Goal: Task Accomplishment & Management: Use online tool/utility

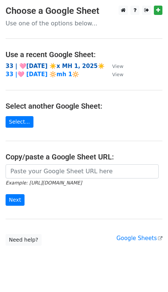
click at [55, 66] on strong "33 | 🩷[DATE] ☀️x MH 1, 2025☀️" at bounding box center [56, 66] width 100 height 7
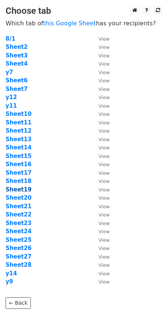
click at [26, 188] on strong "Sheet19" at bounding box center [19, 189] width 26 height 7
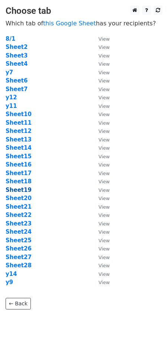
click at [26, 188] on strong "Sheet19" at bounding box center [19, 189] width 26 height 7
click at [18, 188] on strong "Sheet19" at bounding box center [19, 189] width 26 height 7
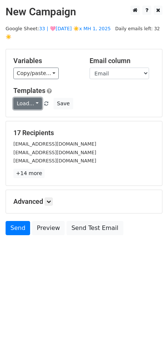
click at [28, 98] on link "Load..." at bounding box center [27, 104] width 29 height 12
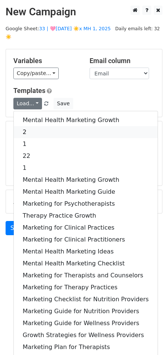
click at [34, 126] on link "2" at bounding box center [86, 132] width 144 height 12
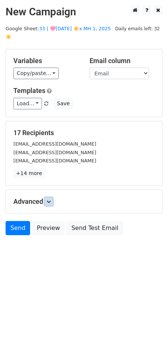
click at [51, 199] on icon at bounding box center [49, 201] width 4 height 4
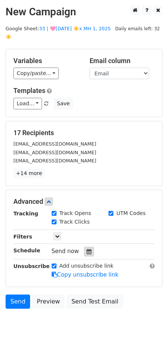
click at [87, 249] on icon at bounding box center [89, 251] width 5 height 5
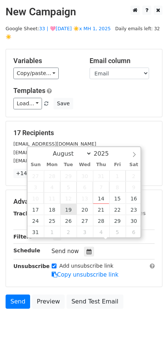
type input "2025-08-19 12:00"
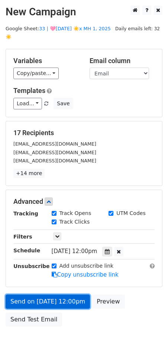
click at [64, 295] on link "Send on Aug 19 at 12:00pm" at bounding box center [48, 301] width 85 height 14
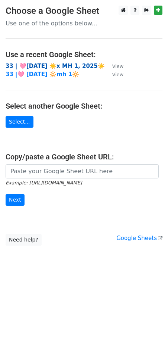
click at [59, 64] on strong "33 | 🩷[DATE] ☀️x MH 1, 2025☀️" at bounding box center [56, 66] width 100 height 7
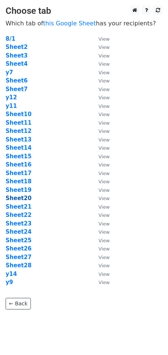
click at [19, 195] on strong "Sheet20" at bounding box center [19, 198] width 26 height 7
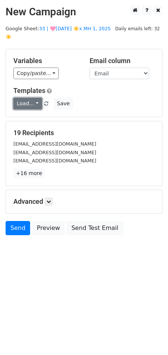
click at [19, 98] on link "Load..." at bounding box center [27, 104] width 29 height 12
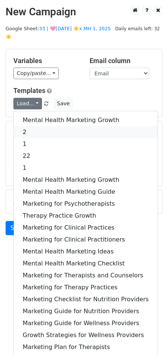
click at [31, 126] on link "2" at bounding box center [86, 132] width 144 height 12
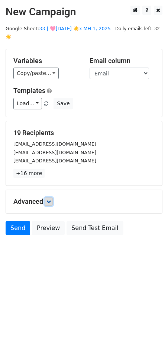
click at [53, 197] on link at bounding box center [49, 201] width 8 height 8
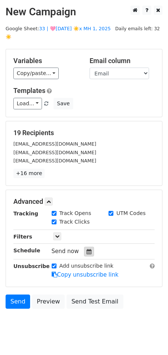
click at [88, 249] on icon at bounding box center [89, 251] width 5 height 5
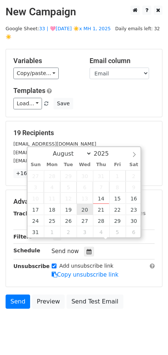
type input "2025-08-20 12:00"
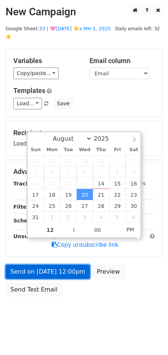
click at [57, 265] on link "Send on Aug 20 at 12:00pm" at bounding box center [48, 271] width 85 height 14
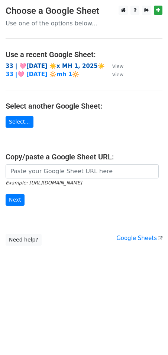
click at [47, 64] on strong "33 | 🩷[DATE] ☀️x MH 1, 2025☀️" at bounding box center [56, 66] width 100 height 7
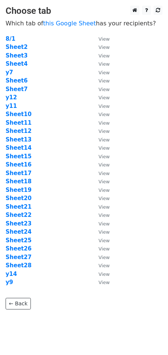
click at [23, 202] on td "Sheet21" at bounding box center [49, 206] width 86 height 9
click at [26, 205] on strong "Sheet21" at bounding box center [19, 206] width 26 height 7
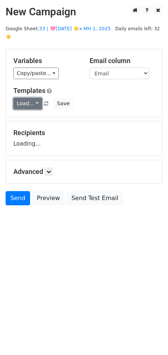
click at [34, 98] on link "Load..." at bounding box center [27, 104] width 29 height 12
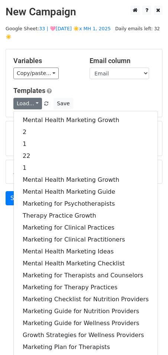
click at [34, 98] on link "Load..." at bounding box center [27, 104] width 29 height 12
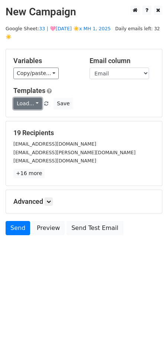
click at [34, 98] on link "Load..." at bounding box center [27, 104] width 29 height 12
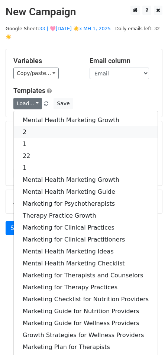
click at [29, 126] on link "2" at bounding box center [86, 132] width 144 height 12
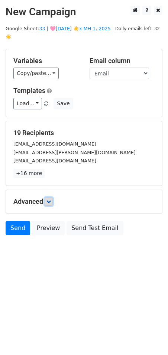
click at [48, 199] on icon at bounding box center [49, 201] width 4 height 4
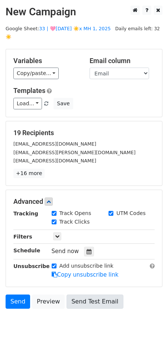
click at [84, 246] on div at bounding box center [89, 251] width 10 height 10
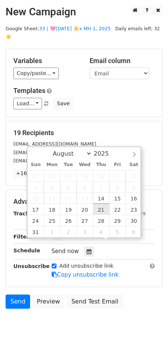
type input "2025-08-21 12:00"
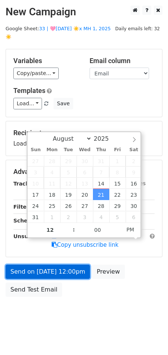
click at [61, 264] on link "Send on Aug 21 at 12:00pm" at bounding box center [48, 271] width 85 height 14
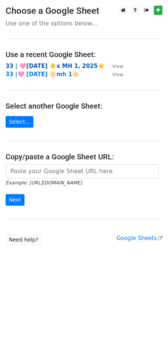
click at [74, 64] on strong "33 | 🩷[DATE] ☀️x MH 1, 2025☀️" at bounding box center [56, 66] width 100 height 7
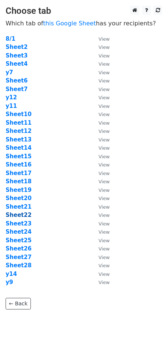
click at [23, 217] on strong "Sheet22" at bounding box center [19, 214] width 26 height 7
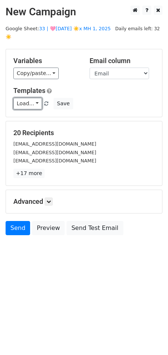
click at [18, 98] on link "Load..." at bounding box center [27, 104] width 29 height 12
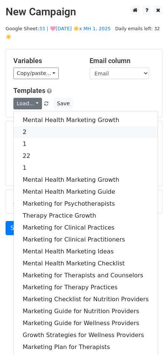
click at [33, 126] on link "2" at bounding box center [86, 132] width 144 height 12
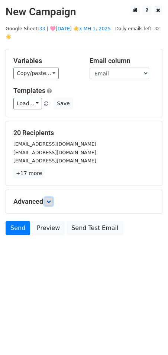
click at [48, 199] on icon at bounding box center [49, 201] width 4 height 4
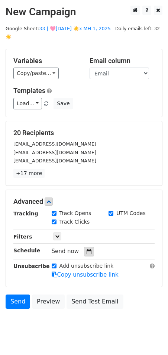
click at [84, 246] on div at bounding box center [89, 251] width 10 height 10
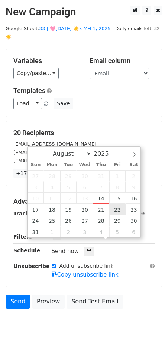
type input "2025-08-22 12:00"
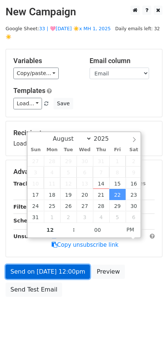
click at [64, 264] on link "Send on Aug 22 at 12:00pm" at bounding box center [48, 271] width 85 height 14
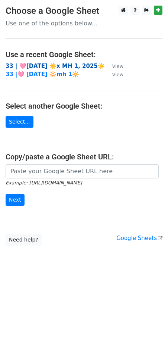
click at [59, 64] on strong "33 | 🩷[DATE] ☀️x MH 1, 2025☀️" at bounding box center [56, 66] width 100 height 7
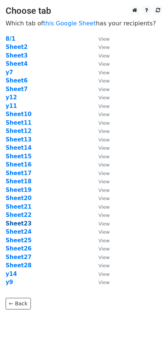
click at [18, 222] on strong "Sheet23" at bounding box center [19, 223] width 26 height 7
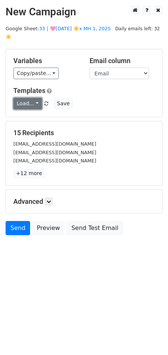
click at [30, 98] on link "Load..." at bounding box center [27, 104] width 29 height 12
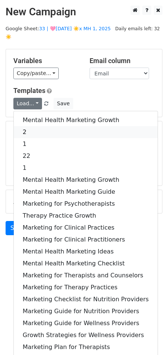
click at [31, 126] on link "2" at bounding box center [86, 132] width 144 height 12
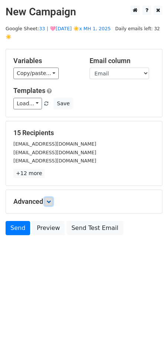
click at [51, 199] on icon at bounding box center [49, 201] width 4 height 4
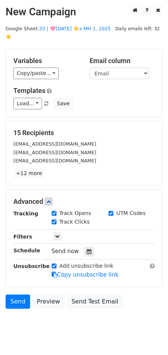
click at [85, 246] on div "Send now" at bounding box center [96, 251] width 88 height 10
click at [86, 246] on div at bounding box center [89, 251] width 10 height 10
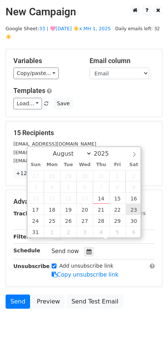
type input "[DATE] 12:00"
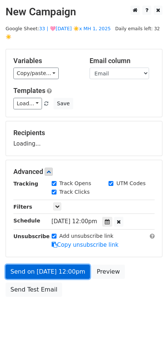
click at [67, 264] on link "Send on [DATE] 12:00pm" at bounding box center [48, 271] width 85 height 14
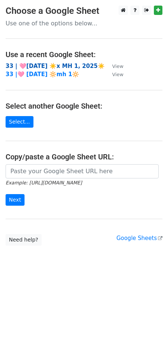
click at [68, 65] on strong "33 | 🩷[DATE] ☀️x MH 1, 2025☀️" at bounding box center [56, 66] width 100 height 7
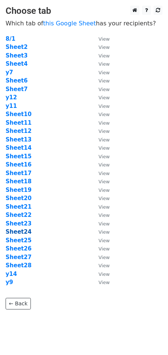
click at [23, 229] on strong "Sheet24" at bounding box center [19, 231] width 26 height 7
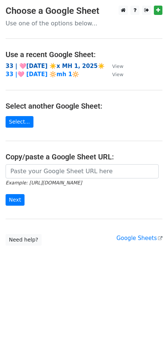
click at [76, 63] on strong "33 | 🩷[DATE] ☀️x MH 1, 2025☀️" at bounding box center [56, 66] width 100 height 7
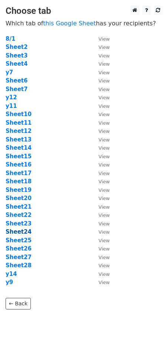
click at [22, 229] on strong "Sheet24" at bounding box center [19, 231] width 26 height 7
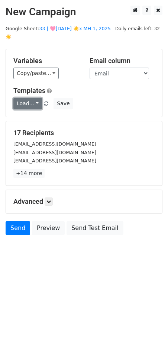
click at [26, 98] on link "Load..." at bounding box center [27, 104] width 29 height 12
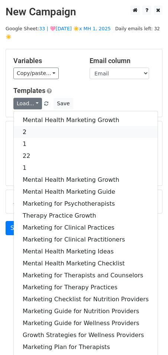
click at [26, 126] on link "2" at bounding box center [86, 132] width 144 height 12
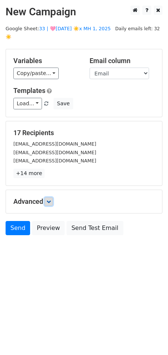
click at [48, 199] on icon at bounding box center [49, 201] width 4 height 4
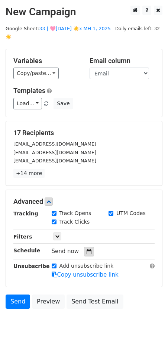
click at [87, 249] on icon at bounding box center [89, 251] width 5 height 5
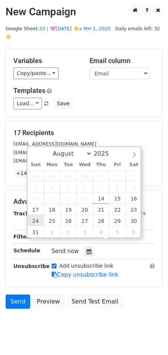
type input "[DATE] 12:00"
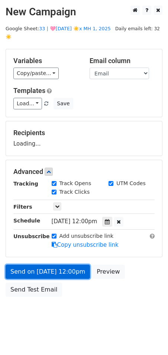
click at [40, 269] on link "Send on [DATE] 12:00pm" at bounding box center [48, 271] width 85 height 14
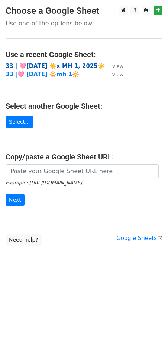
click at [54, 64] on strong "33 | 🩷[DATE] ☀️x MH 1, 2025☀️" at bounding box center [56, 66] width 100 height 7
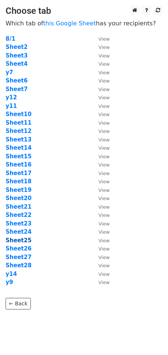
click at [19, 238] on strong "Sheet25" at bounding box center [19, 240] width 26 height 7
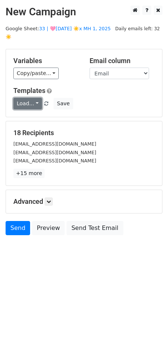
click at [33, 99] on link "Load..." at bounding box center [27, 104] width 29 height 12
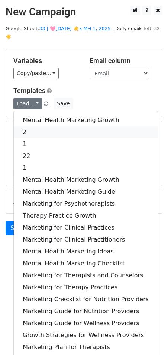
click at [33, 126] on link "2" at bounding box center [86, 132] width 144 height 12
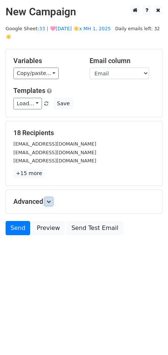
click at [47, 197] on link at bounding box center [49, 201] width 8 height 8
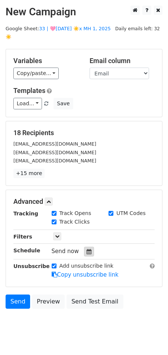
click at [84, 246] on div at bounding box center [89, 251] width 10 height 10
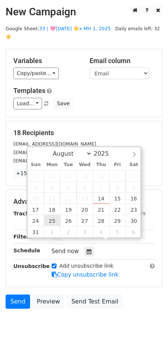
type input "[DATE] 12:00"
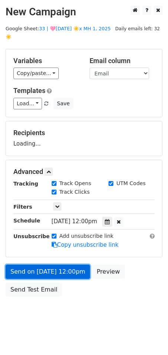
click at [38, 264] on link "Send on Aug 25 at 12:00pm" at bounding box center [48, 271] width 85 height 14
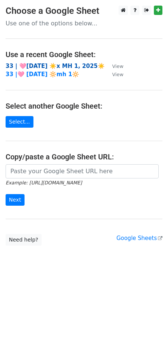
click at [30, 64] on strong "33 | 🩷[DATE] ☀️x MH 1, 2025☀️" at bounding box center [56, 66] width 100 height 7
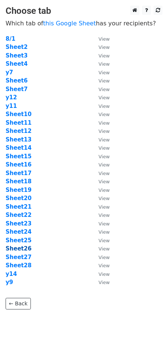
click at [20, 246] on strong "Sheet26" at bounding box center [19, 248] width 26 height 7
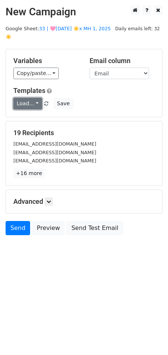
click at [34, 98] on link "Load..." at bounding box center [27, 104] width 29 height 12
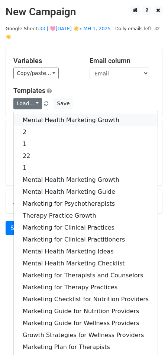
click at [34, 114] on link "Mental Health Marketing Growth" at bounding box center [86, 120] width 144 height 12
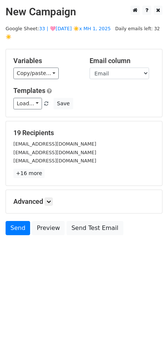
click at [49, 197] on div "Advanced Tracking Track Opens UTM Codes Track Clicks Filters Only include sprea…" at bounding box center [84, 201] width 157 height 23
click at [51, 199] on icon at bounding box center [49, 201] width 4 height 4
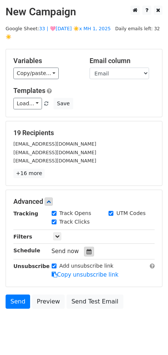
click at [90, 246] on div at bounding box center [89, 251] width 10 height 10
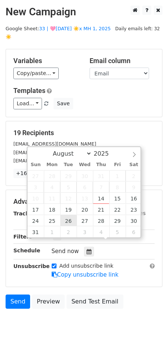
type input "[DATE] 12:00"
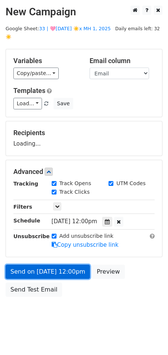
click at [60, 264] on link "Send on [DATE] 12:00pm" at bounding box center [48, 271] width 85 height 14
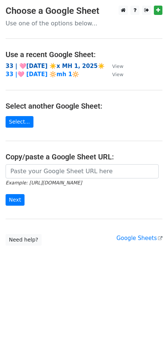
click at [63, 64] on strong "33 | 🩷[DATE] ☀️x MH 1, 2025☀️" at bounding box center [56, 66] width 100 height 7
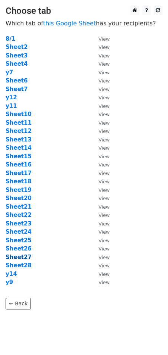
click at [20, 258] on strong "Sheet27" at bounding box center [19, 256] width 26 height 7
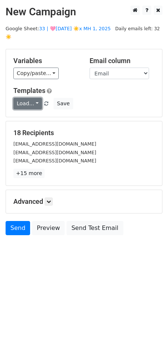
click at [32, 98] on link "Load..." at bounding box center [27, 104] width 29 height 12
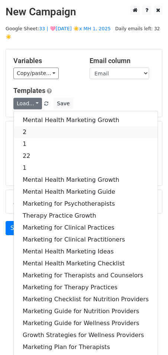
click at [34, 126] on link "2" at bounding box center [86, 132] width 144 height 12
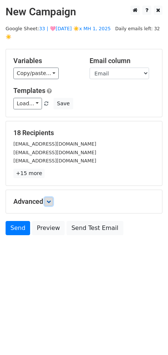
click at [48, 199] on icon at bounding box center [49, 201] width 4 height 4
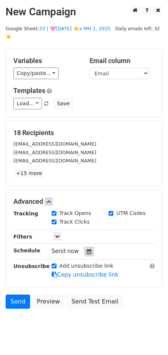
click at [87, 249] on icon at bounding box center [89, 251] width 5 height 5
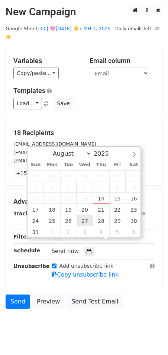
type input "2025-08-27 12:00"
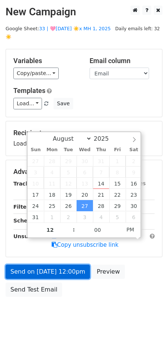
click at [74, 264] on link "Send on Aug 27 at 12:00pm" at bounding box center [48, 271] width 85 height 14
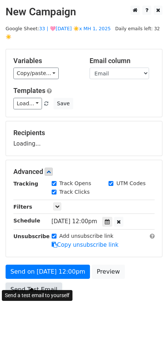
click at [45, 282] on link "Send Test Email" at bounding box center [34, 289] width 57 height 14
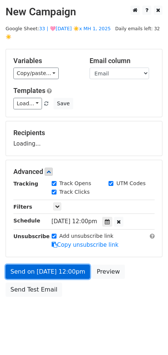
click at [42, 264] on link "Send on Aug 27 at 12:00pm" at bounding box center [48, 271] width 85 height 14
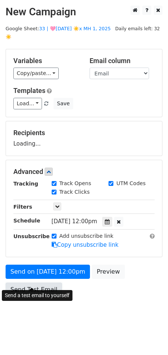
click at [30, 282] on link "Send Test Email" at bounding box center [34, 289] width 57 height 14
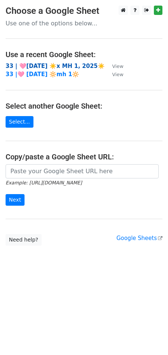
click at [53, 63] on strong "33 | 🩷AUG 1 ☀️x MH 1, 2025☀️" at bounding box center [56, 66] width 100 height 7
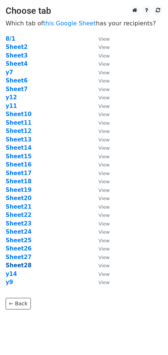
click at [22, 266] on strong "Sheet28" at bounding box center [19, 265] width 26 height 7
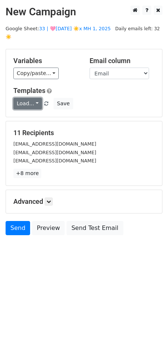
click at [27, 98] on link "Load..." at bounding box center [27, 104] width 29 height 12
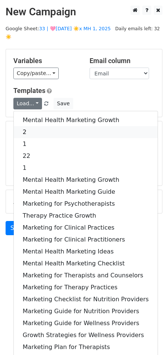
click at [27, 126] on link "2" at bounding box center [86, 132] width 144 height 12
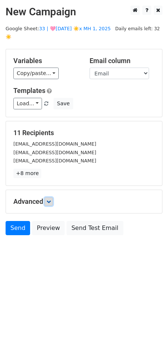
click at [51, 197] on link at bounding box center [49, 201] width 8 height 8
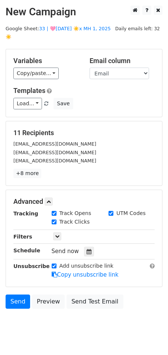
click at [84, 246] on div at bounding box center [89, 251] width 10 height 10
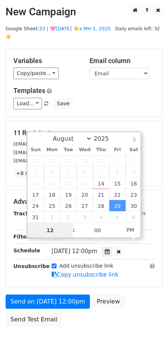
scroll to position [0, 0]
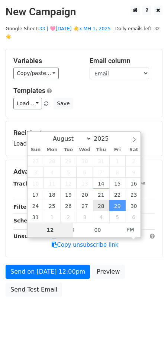
type input "[DATE] 12:00"
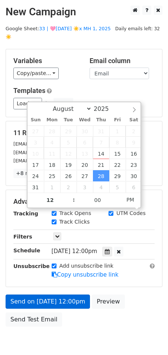
click at [71, 262] on label "Add unsubscribe link" at bounding box center [87, 266] width 54 height 8
click at [57, 263] on input "Add unsubscribe link" at bounding box center [54, 265] width 5 height 5
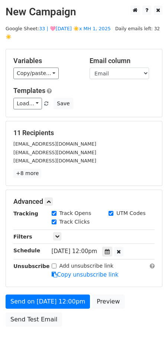
click at [63, 277] on div "Advanced Tracking Track Opens UTM Codes Track Clicks Filters Only include sprea…" at bounding box center [84, 238] width 157 height 97
click at [59, 251] on div "Tracking Track Opens UTM Codes Track Clicks Filters Only include spreadsheet ro…" at bounding box center [84, 244] width 142 height 70
click at [57, 262] on div "Add unsubscribe link" at bounding box center [83, 266] width 62 height 8
click at [54, 263] on input "Add unsubscribe link" at bounding box center [54, 265] width 5 height 5
checkbox input "true"
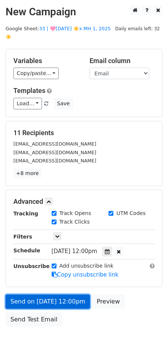
click at [56, 294] on link "Send on [DATE] 12:00pm" at bounding box center [48, 301] width 85 height 14
